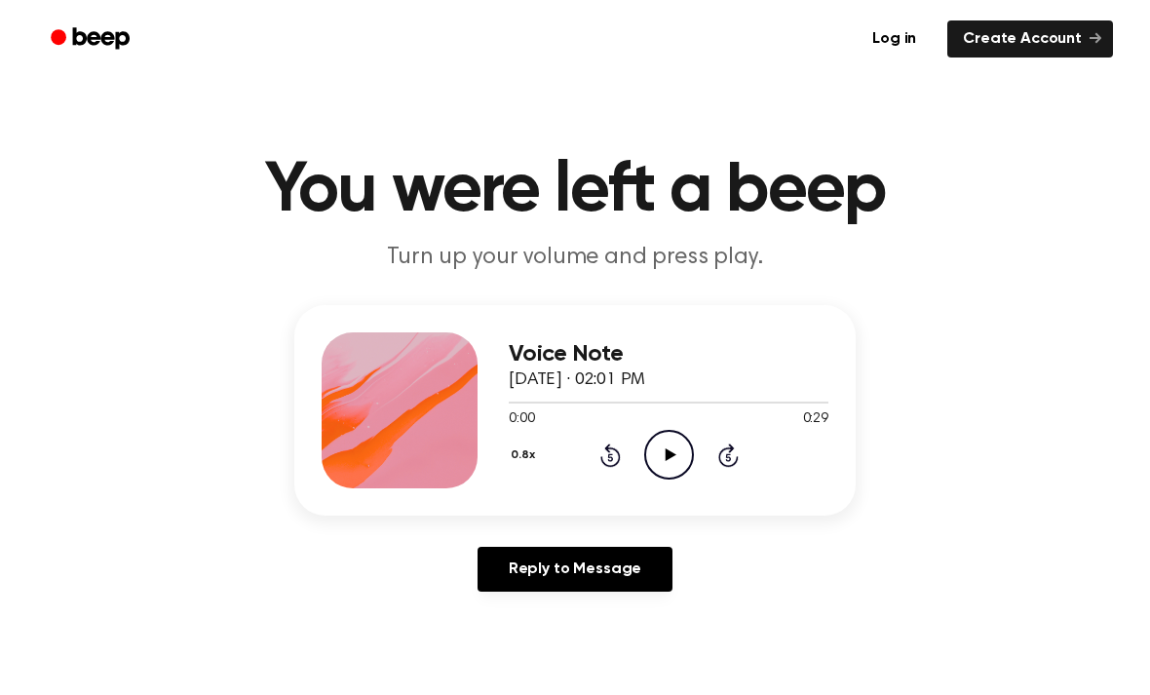
click at [674, 452] on icon "Play Audio" at bounding box center [669, 455] width 50 height 50
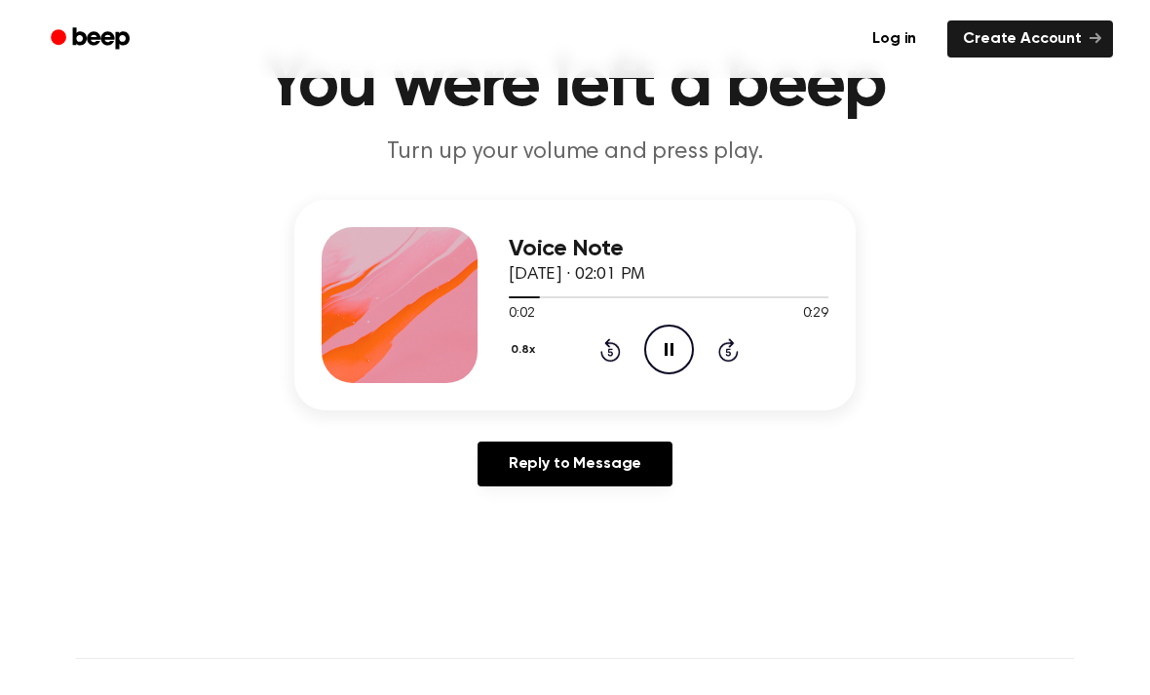
scroll to position [109, 0]
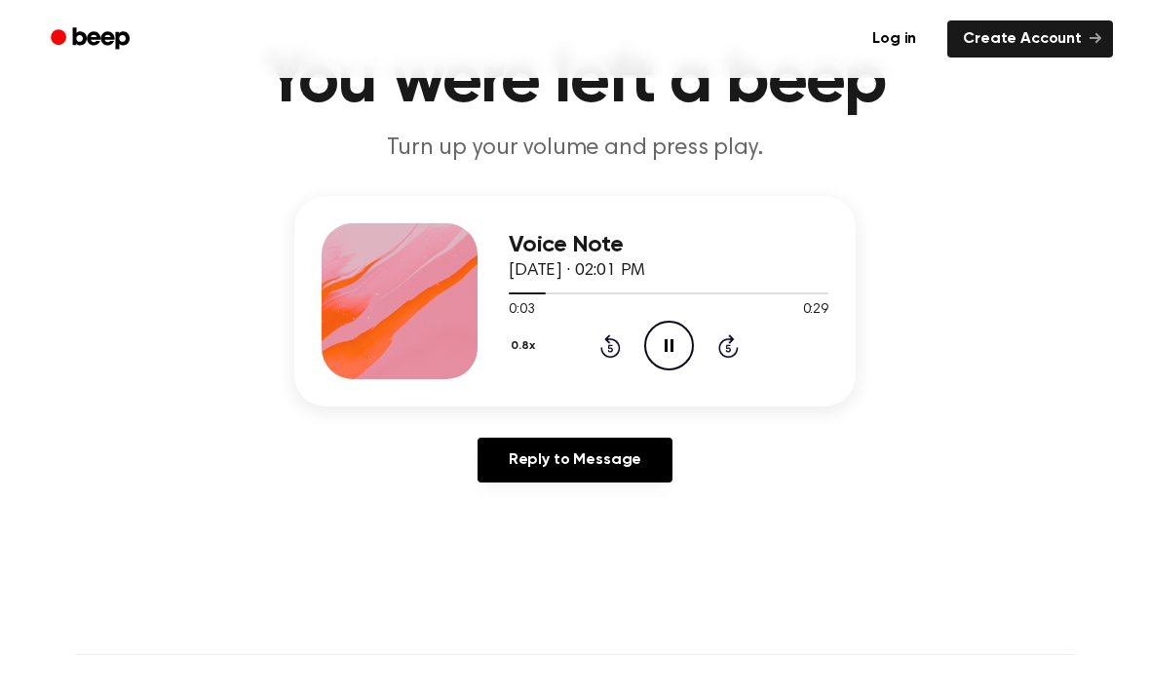
click at [702, 348] on div "0.8x Rewind 5 seconds Pause Audio Skip 5 seconds" at bounding box center [669, 346] width 320 height 50
click at [668, 358] on icon "Pause Audio" at bounding box center [669, 346] width 50 height 50
click at [677, 350] on icon "Play Audio" at bounding box center [669, 346] width 50 height 50
click at [672, 333] on icon "Pause Audio" at bounding box center [669, 346] width 50 height 50
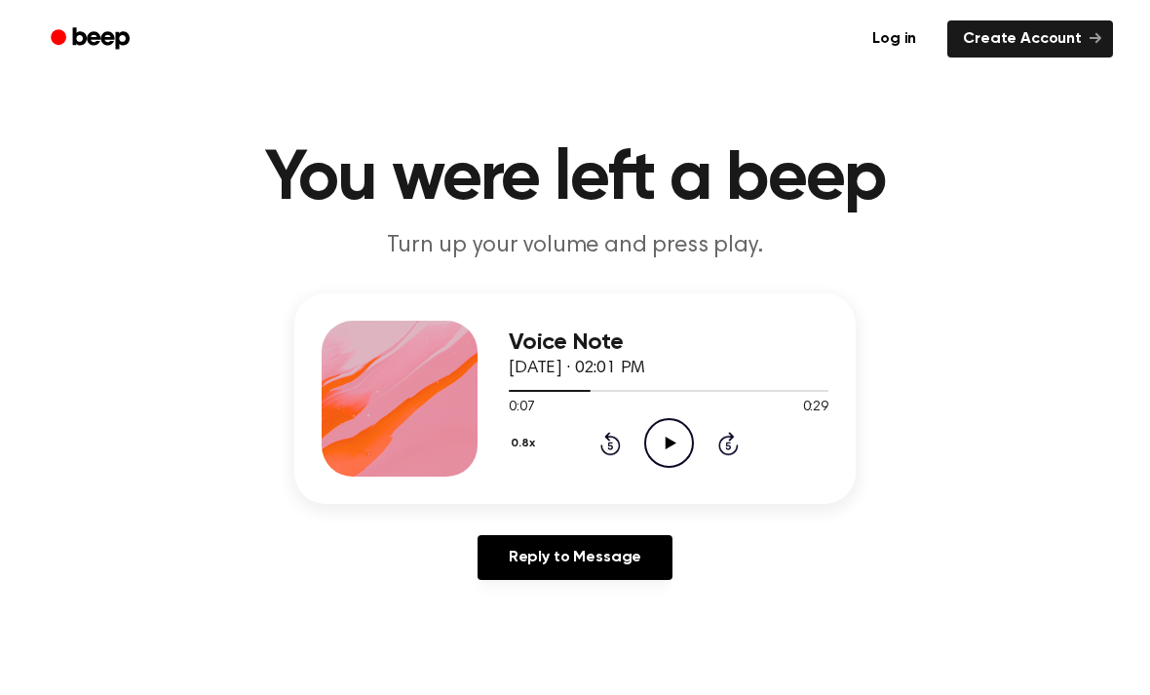
scroll to position [0, 0]
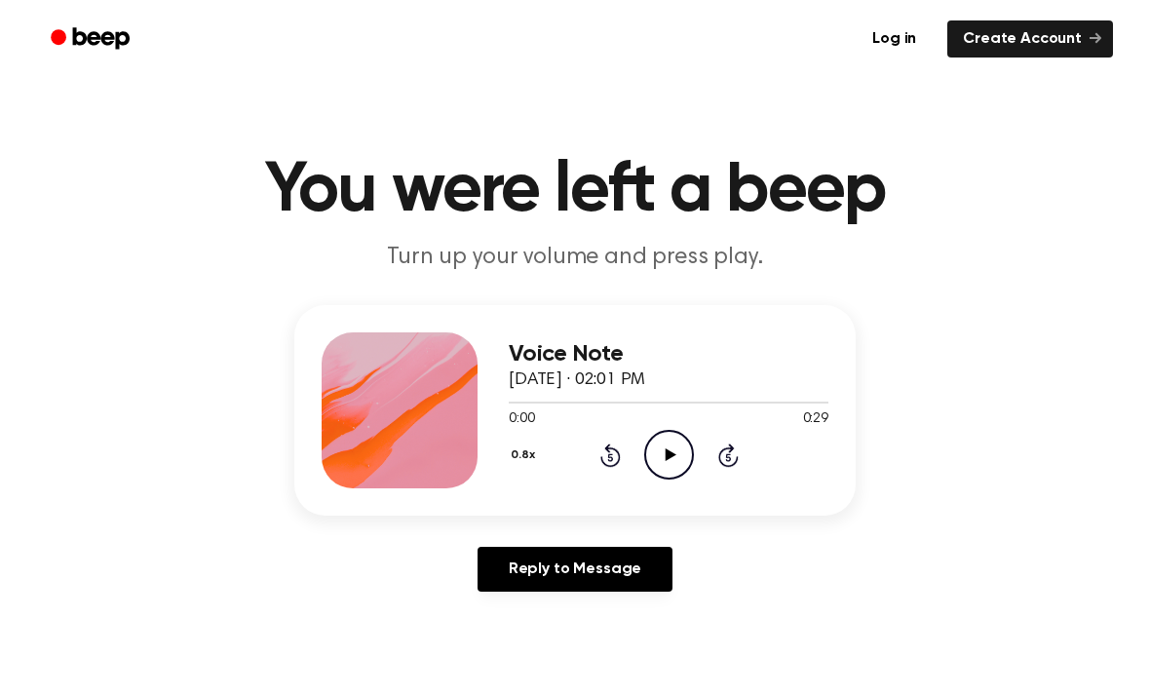
click at [657, 468] on icon "Play Audio" at bounding box center [669, 455] width 50 height 50
click at [668, 447] on icon "Play Audio" at bounding box center [669, 455] width 50 height 50
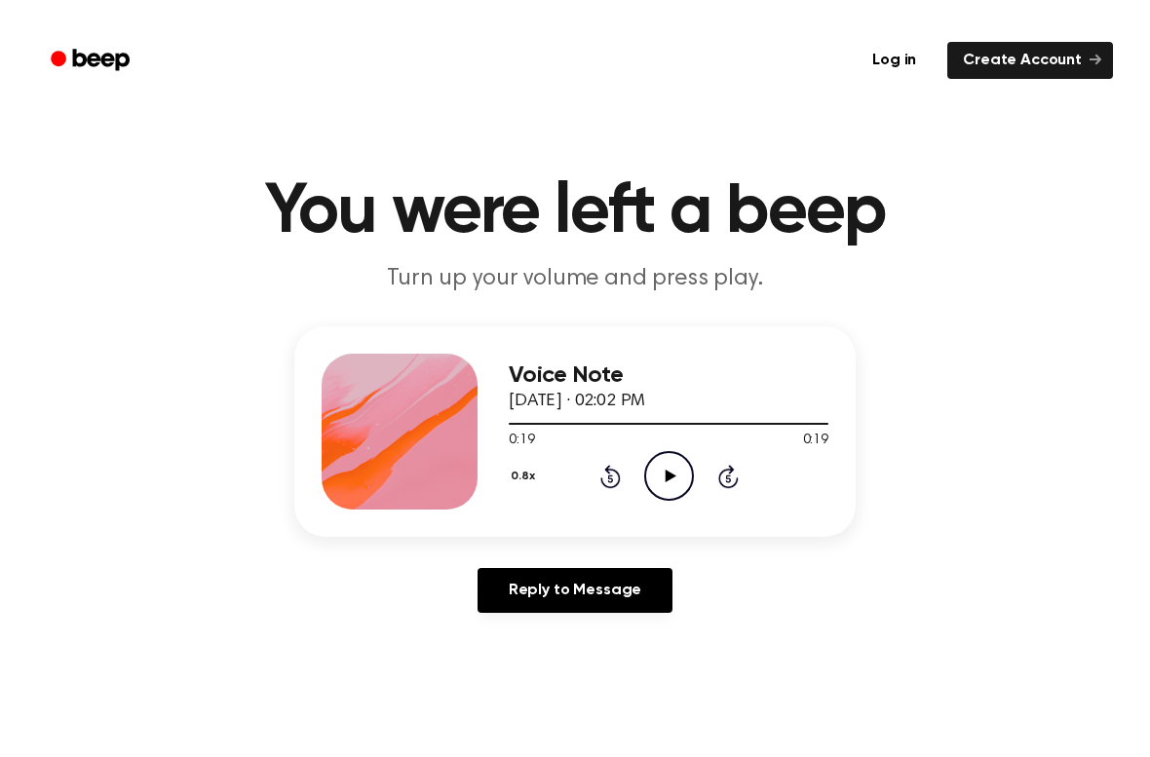
scroll to position [1, 0]
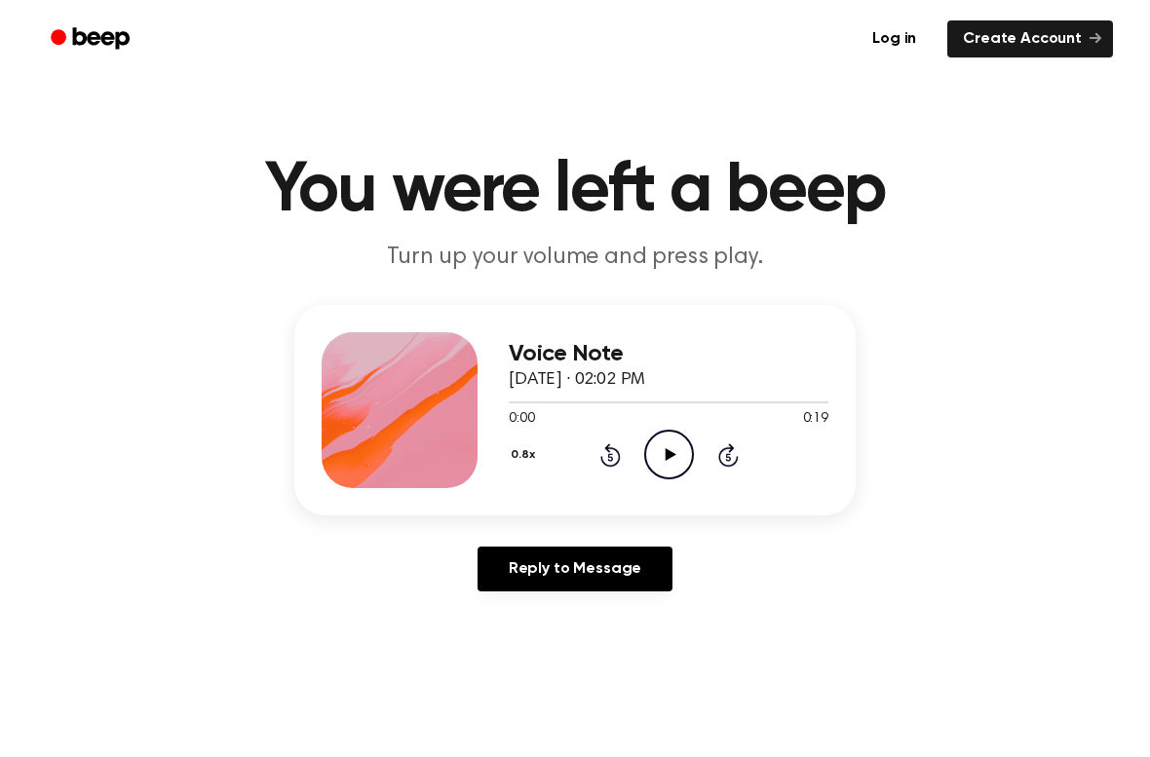
click at [626, 9] on div "Log in Create Account" at bounding box center [575, 39] width 1076 height 78
click at [901, 37] on link "Log in" at bounding box center [894, 39] width 83 height 45
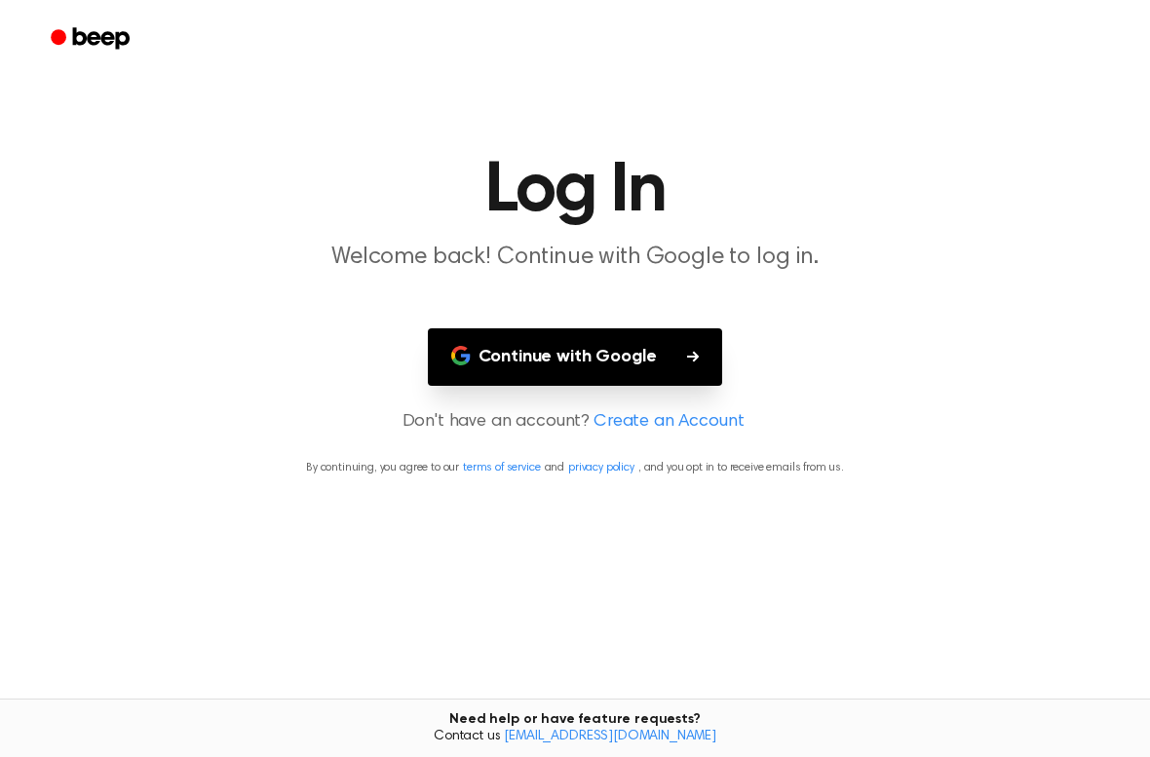
click at [626, 363] on button "Continue with Google" at bounding box center [575, 357] width 295 height 58
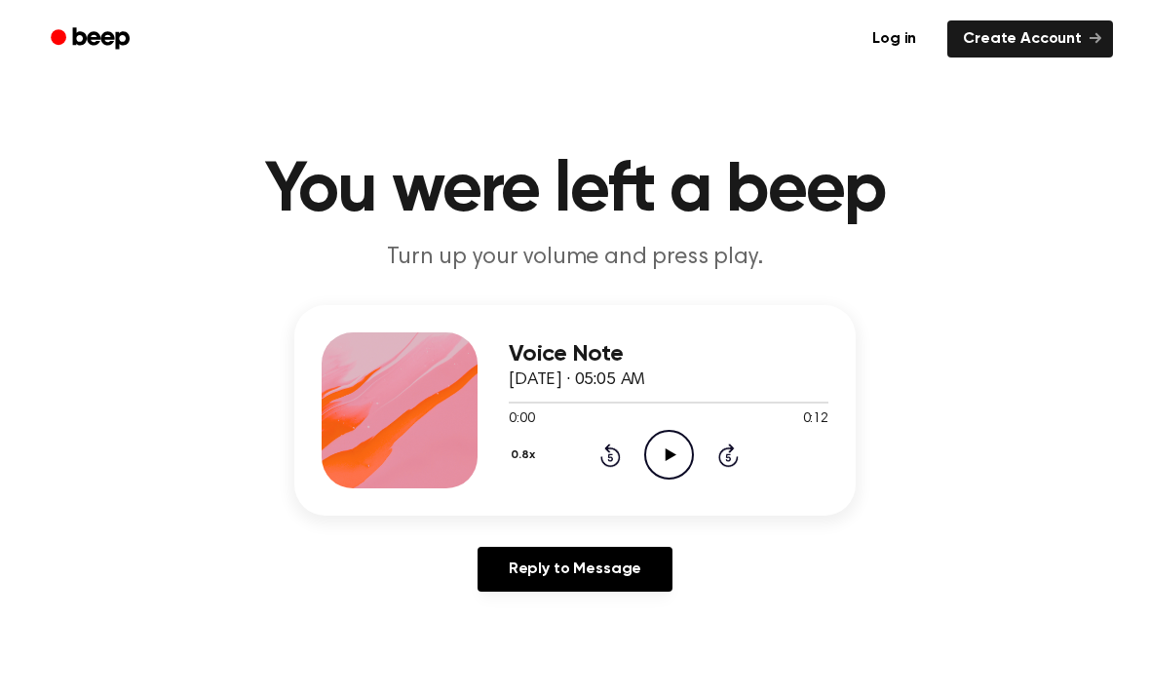
click at [676, 453] on icon "Play Audio" at bounding box center [669, 455] width 50 height 50
click at [1034, 2] on div "Log in Create Account" at bounding box center [575, 39] width 1076 height 78
click at [903, 5] on div "Log in Create Account" at bounding box center [575, 39] width 1076 height 78
click at [970, 2] on div "Log in Create Account" at bounding box center [575, 39] width 1076 height 78
click at [939, 2] on div "Log in Create Account" at bounding box center [575, 39] width 1076 height 78
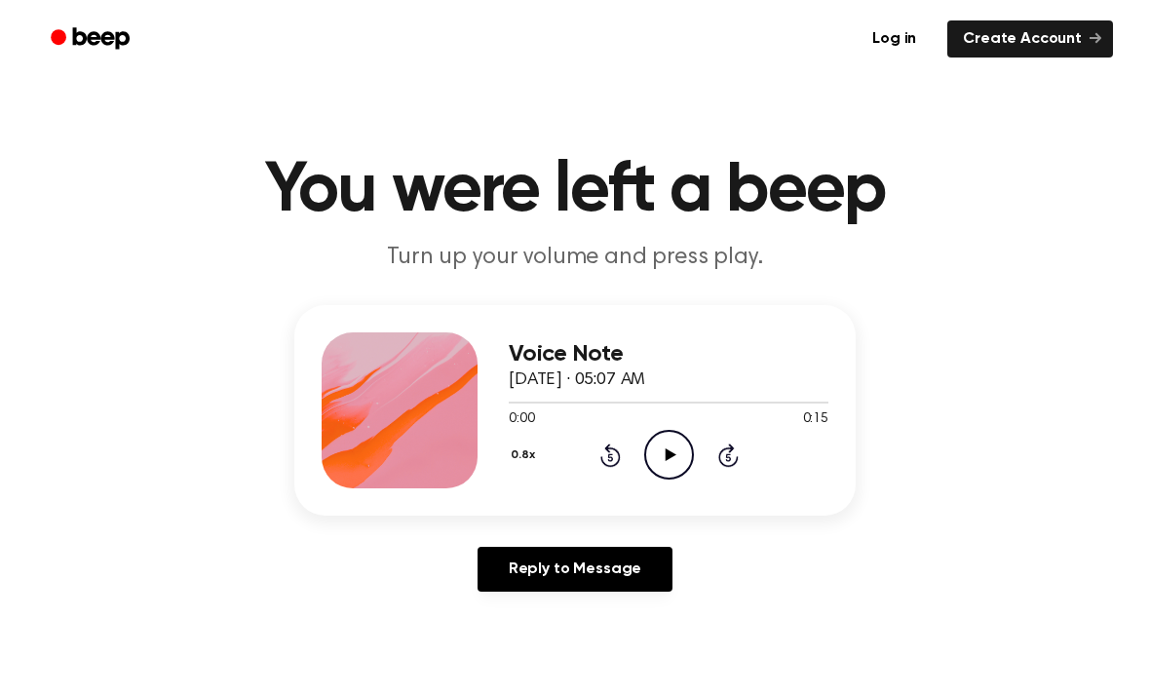
click at [659, 461] on icon "Play Audio" at bounding box center [669, 455] width 50 height 50
click at [675, 453] on icon "Play Audio" at bounding box center [669, 455] width 50 height 50
click at [667, 441] on icon "Play Audio" at bounding box center [669, 455] width 50 height 50
click at [681, 446] on icon "Play Audio" at bounding box center [669, 455] width 50 height 50
click at [678, 463] on icon "Pause Audio" at bounding box center [669, 455] width 50 height 50
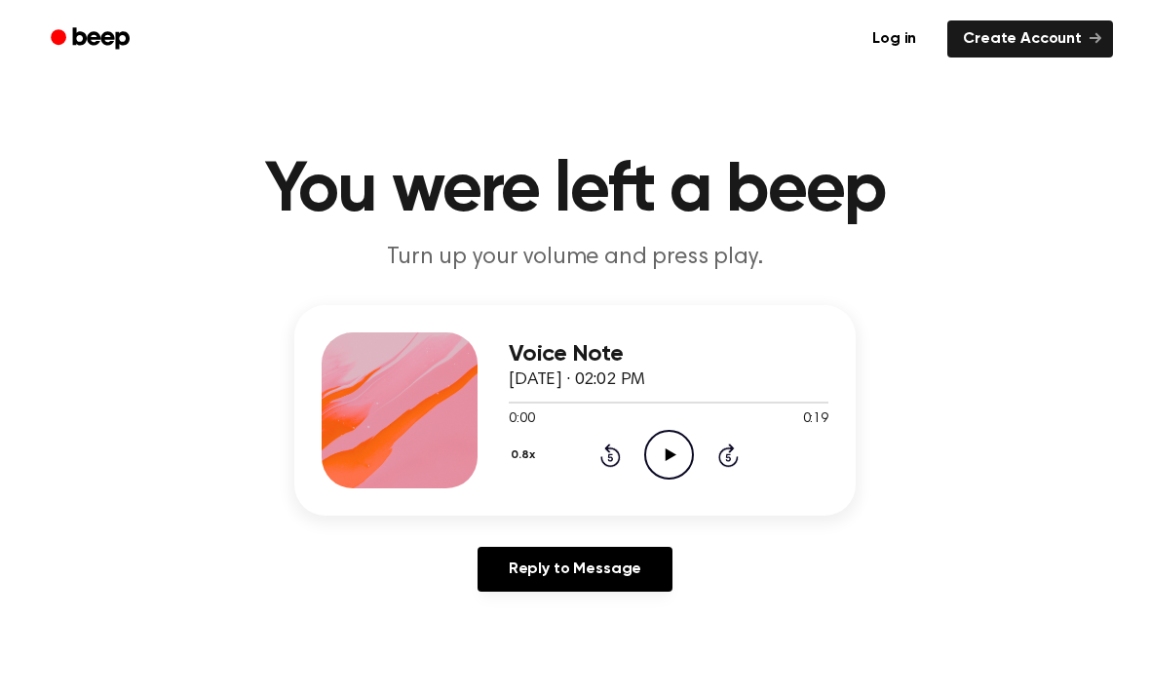
click at [642, 451] on div "0.8x Rewind 5 seconds Play Audio Skip 5 seconds" at bounding box center [669, 455] width 320 height 50
click at [680, 455] on icon "Play Audio" at bounding box center [669, 455] width 50 height 50
click at [678, 444] on icon "Play Audio" at bounding box center [669, 455] width 50 height 50
click at [670, 457] on icon at bounding box center [670, 454] width 11 height 13
click at [664, 447] on icon "Play Audio" at bounding box center [669, 455] width 50 height 50
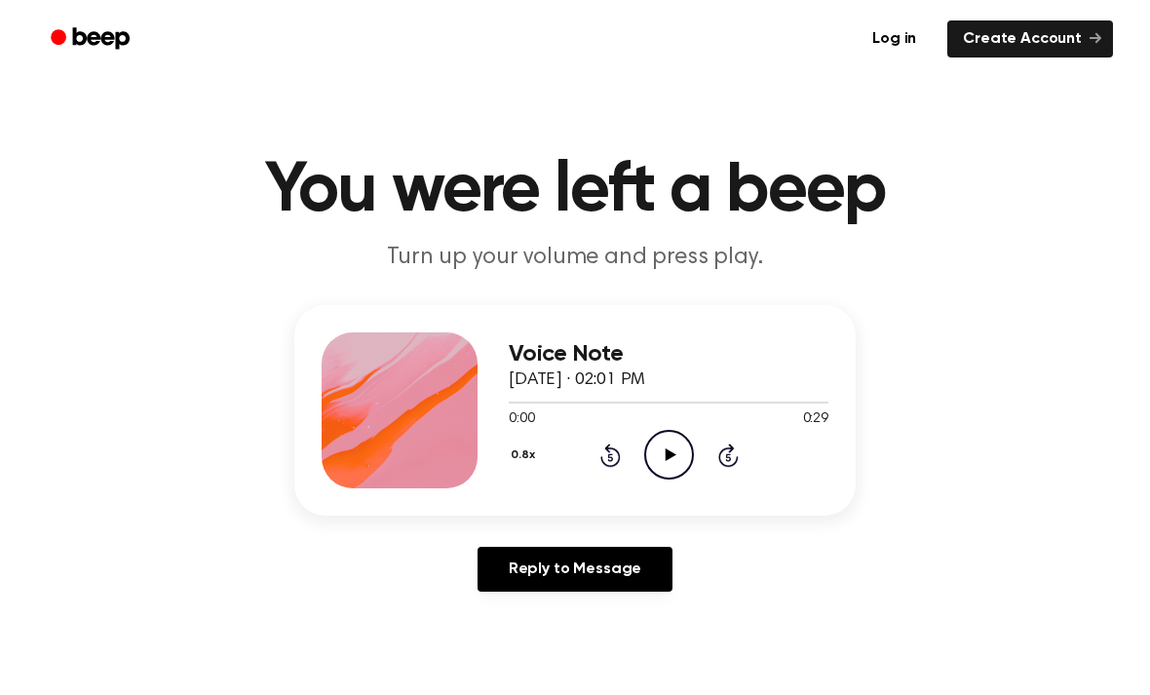
click at [666, 443] on icon "Play Audio" at bounding box center [669, 455] width 50 height 50
click at [672, 454] on icon at bounding box center [670, 454] width 11 height 13
click at [679, 466] on icon "Play Audio" at bounding box center [669, 455] width 50 height 50
click at [683, 467] on icon "Pause Audio" at bounding box center [669, 455] width 50 height 50
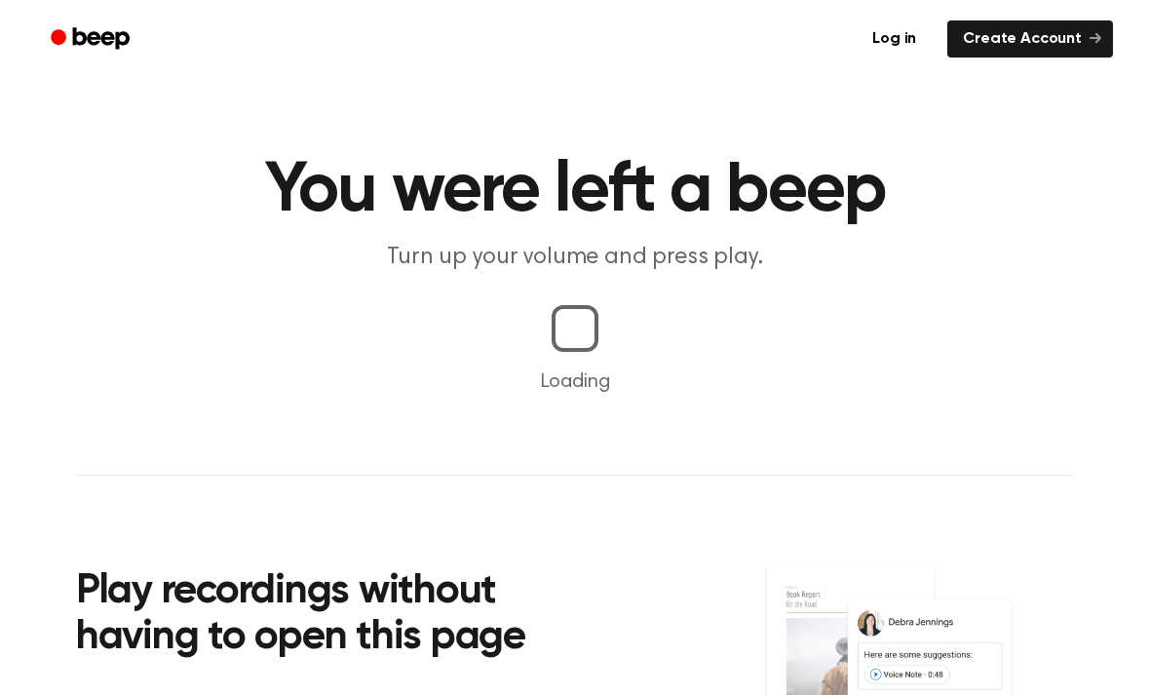
scroll to position [106, 0]
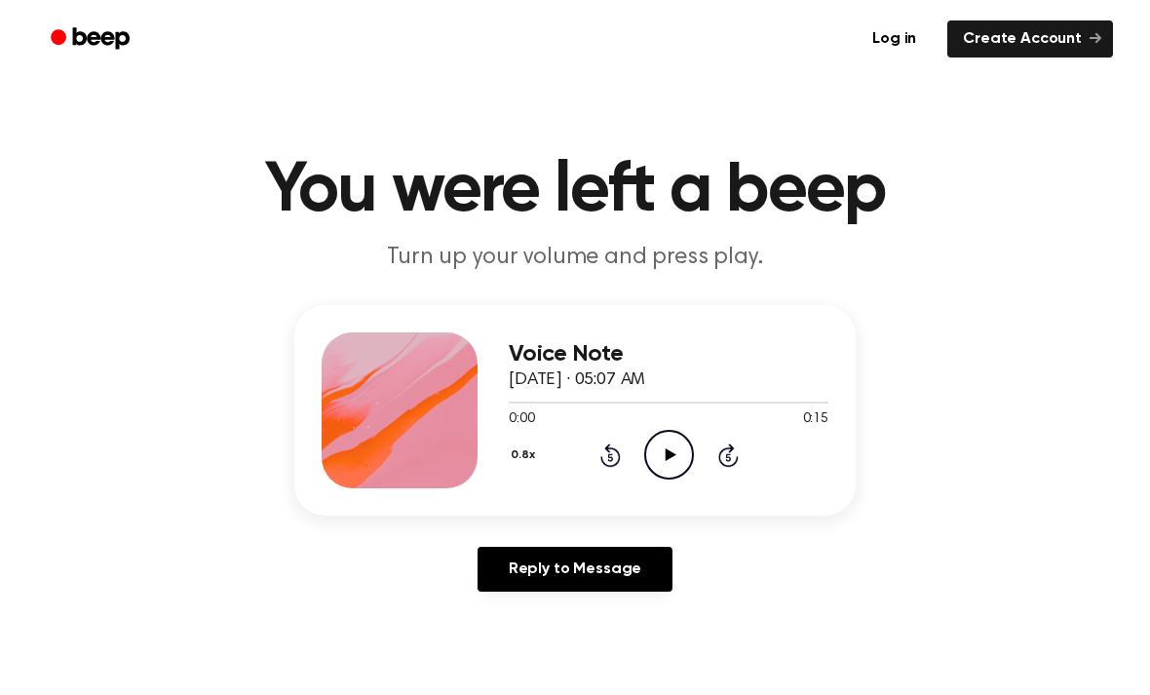
click at [655, 455] on icon "Play Audio" at bounding box center [669, 455] width 50 height 50
click at [678, 464] on icon "Play Audio" at bounding box center [669, 455] width 50 height 50
click at [672, 472] on icon "Pause Audio" at bounding box center [669, 455] width 50 height 50
click at [662, 481] on div "Voice Note [DATE] · 05:07 AM 0:00 0:15 Your browser does not support the [objec…" at bounding box center [669, 410] width 320 height 156
click at [671, 465] on icon "Play Audio" at bounding box center [669, 455] width 50 height 50
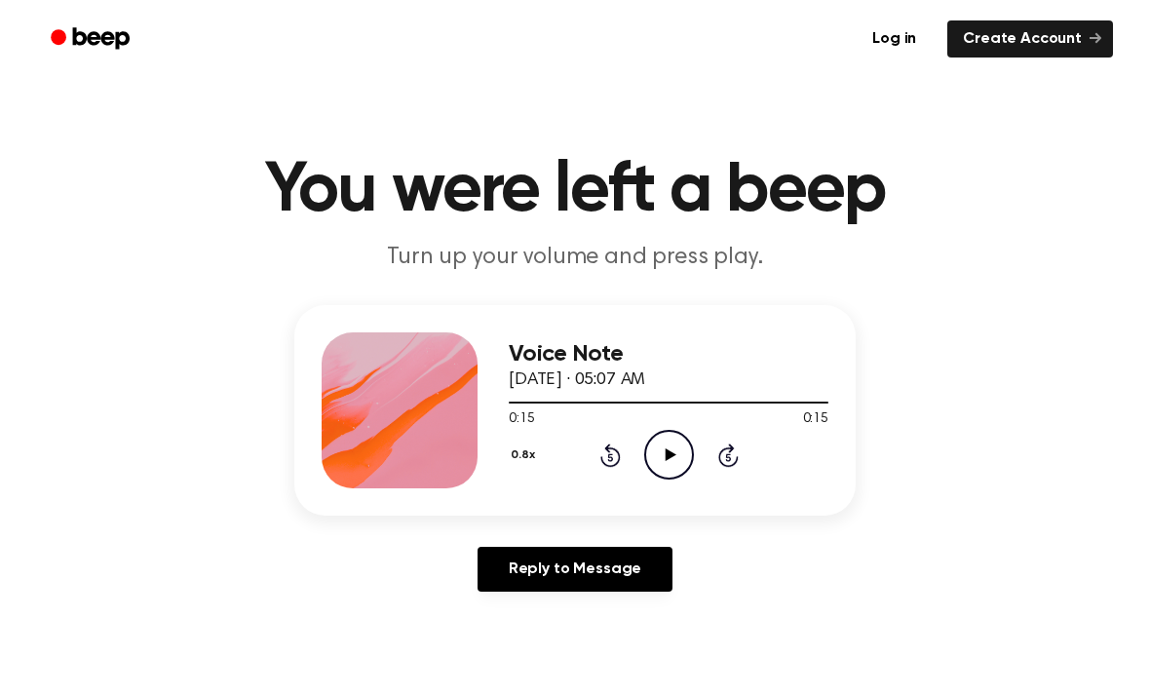
click at [92, 10] on div "Log in Create Account" at bounding box center [575, 39] width 1076 height 78
